Goal: Information Seeking & Learning: Learn about a topic

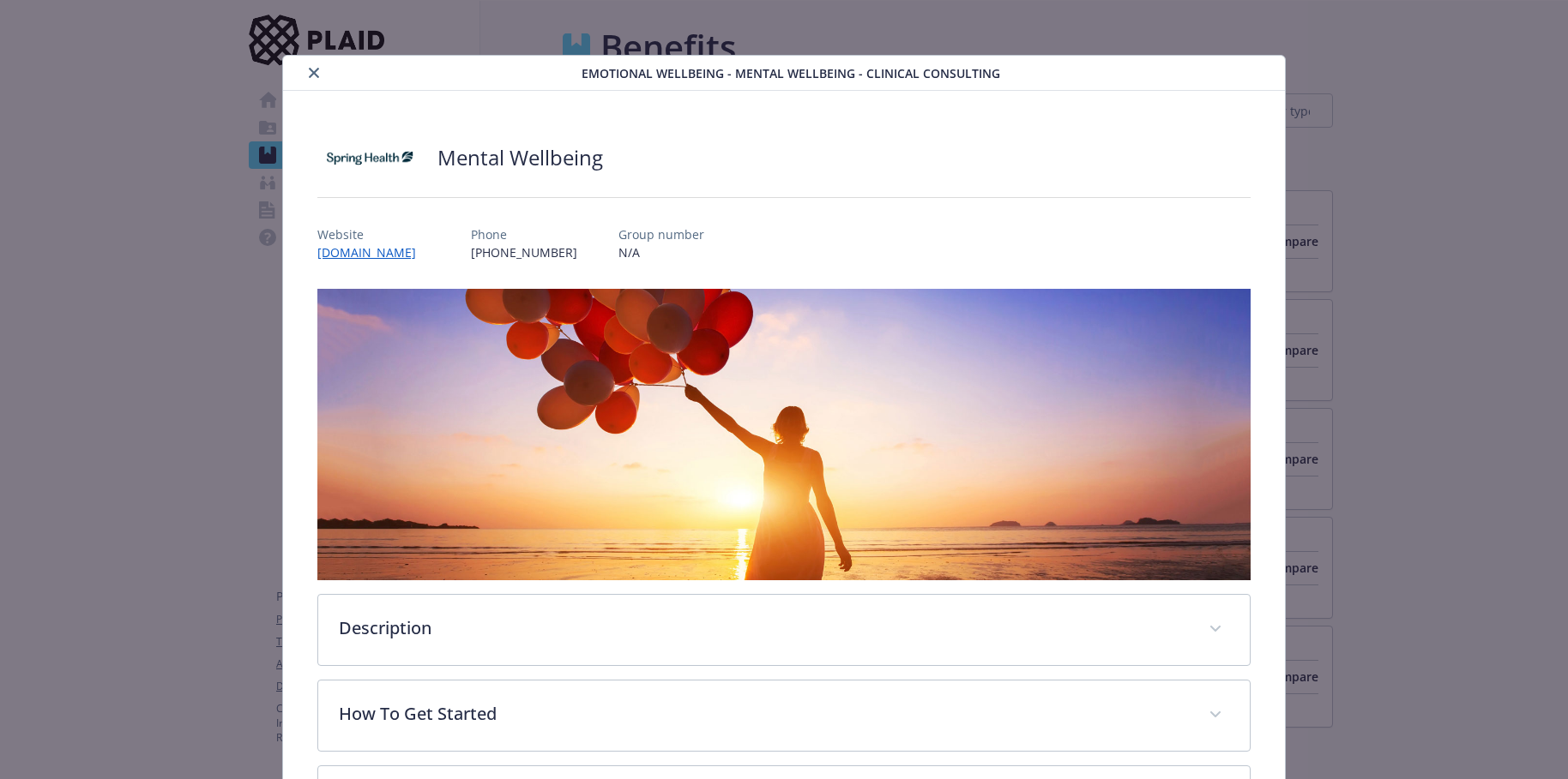
scroll to position [2914, 0]
click at [311, 76] on icon "close" at bounding box center [314, 73] width 10 height 10
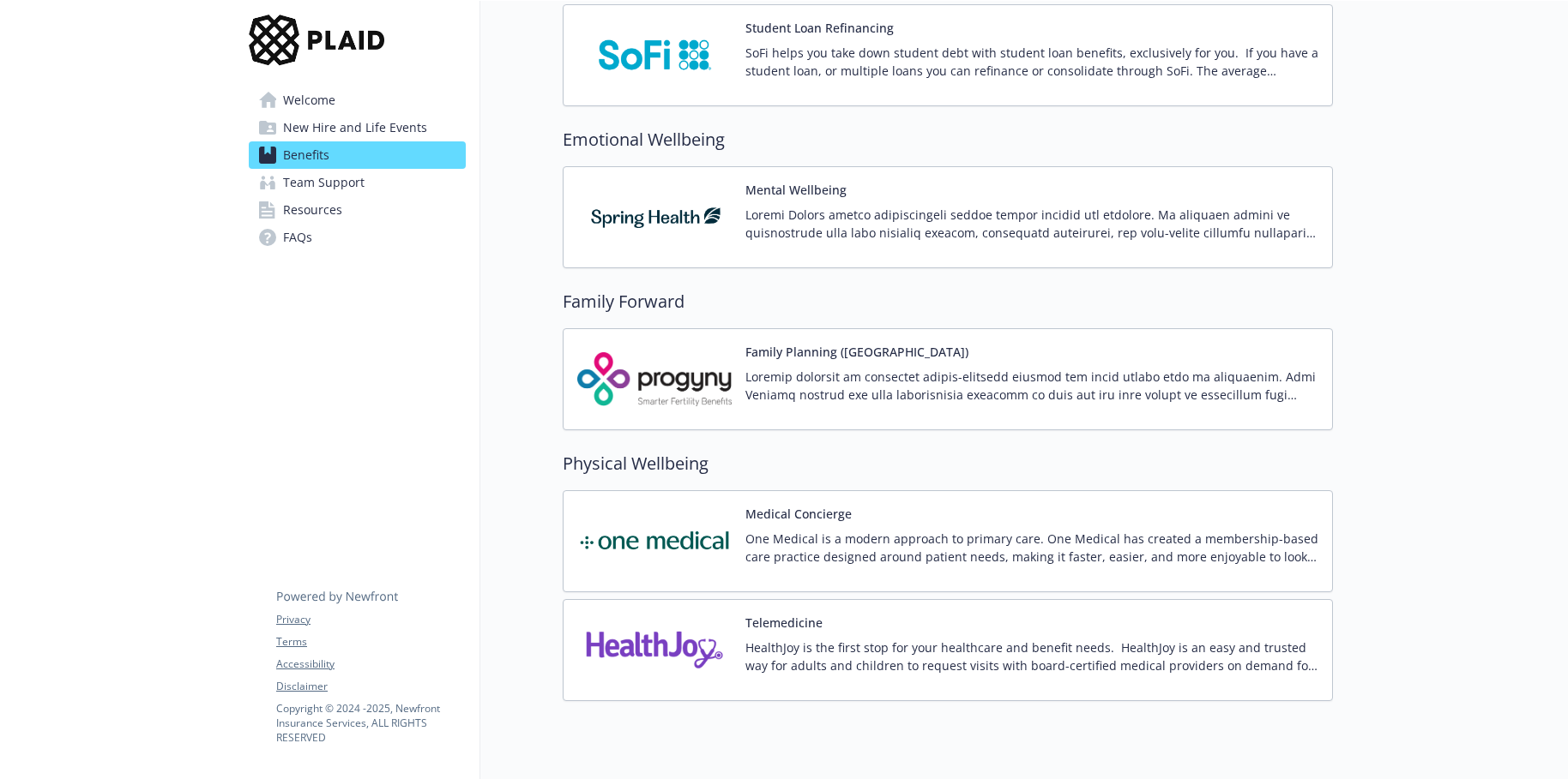
scroll to position [2981, 0]
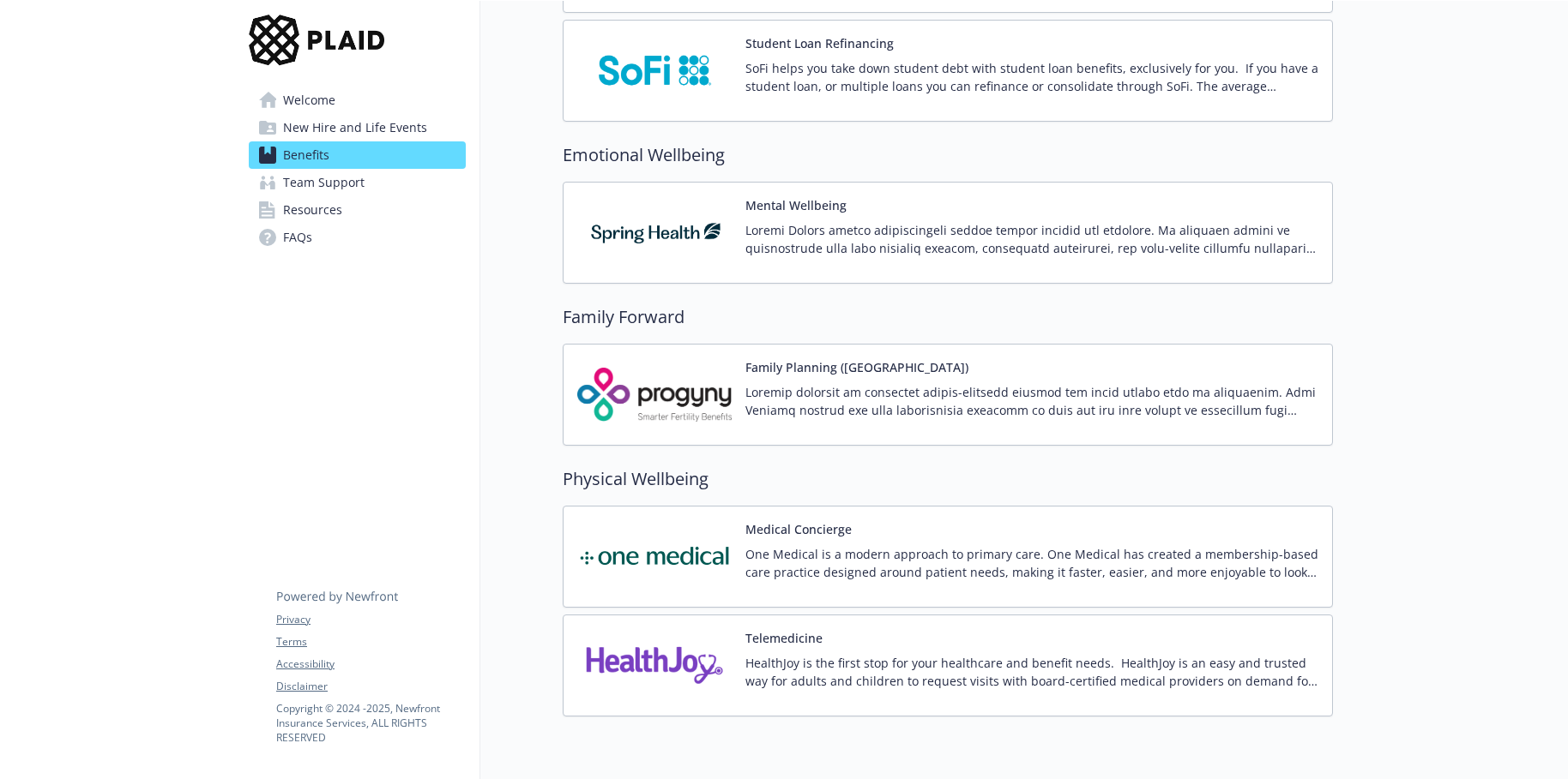
scroll to position [3000, 0]
